Goal: Transaction & Acquisition: Book appointment/travel/reservation

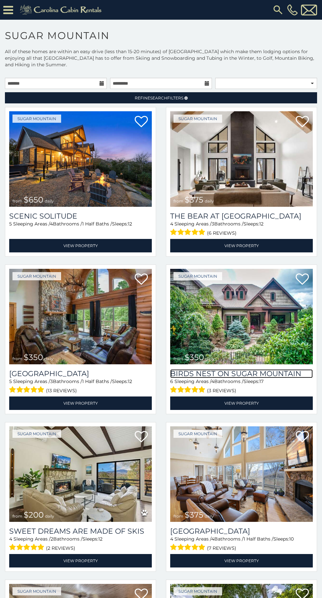
click at [252, 370] on h3 "Birds Nest On Sugar Mountain" at bounding box center [241, 373] width 143 height 9
click at [242, 390] on div "(3 reviews)" at bounding box center [241, 390] width 143 height 10
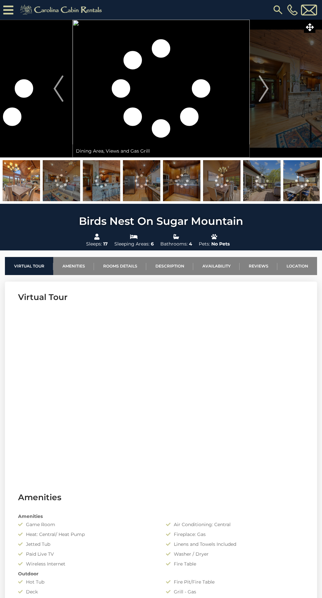
click at [255, 94] on button "Next" at bounding box center [264, 89] width 28 height 138
click at [272, 91] on button "Next" at bounding box center [264, 89] width 28 height 138
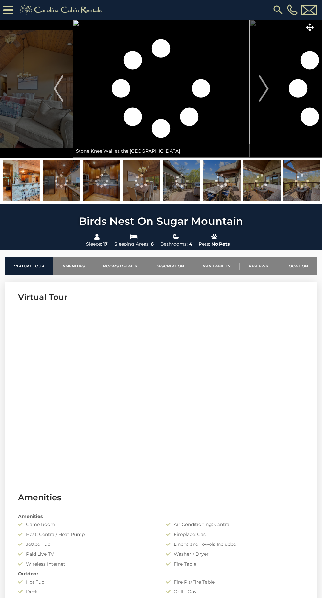
click at [200, 163] on img at bounding box center [181, 180] width 37 height 41
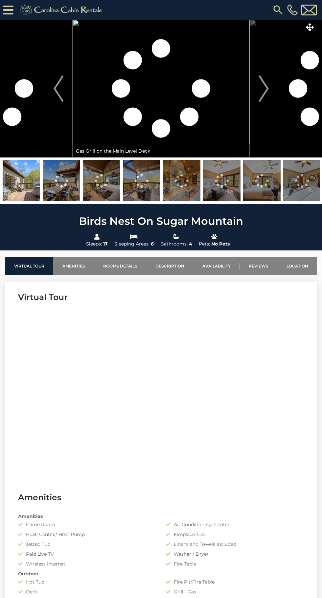
click at [232, 172] on img at bounding box center [221, 180] width 37 height 41
